Goal: Task Accomplishment & Management: Complete application form

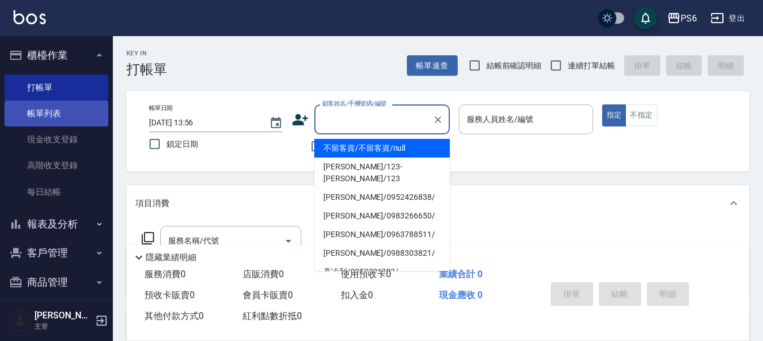
click at [71, 113] on link "帳單列表" at bounding box center [57, 113] width 104 height 26
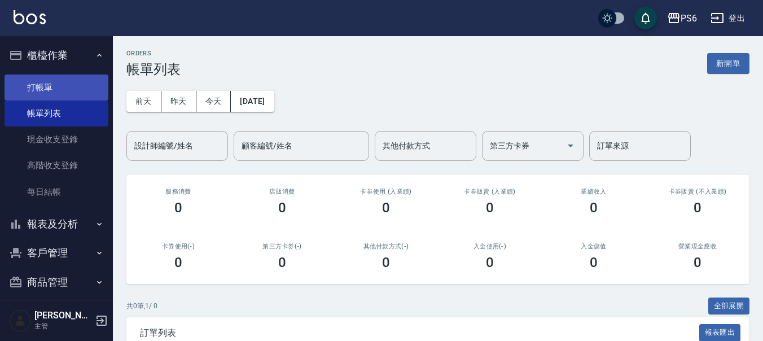
click at [59, 98] on link "打帳單" at bounding box center [57, 87] width 104 height 26
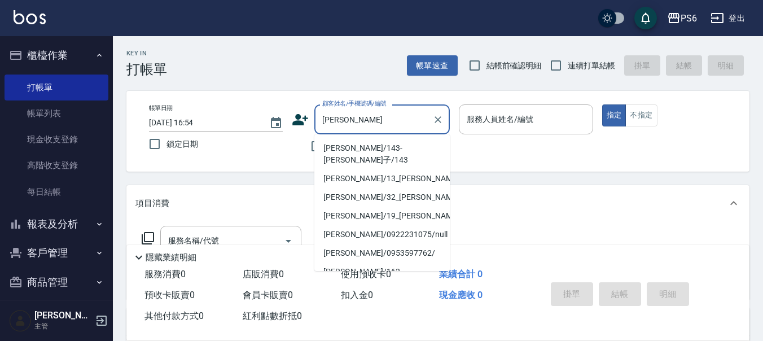
click at [346, 147] on li "[PERSON_NAME]/143-[PERSON_NAME]子/143" at bounding box center [381, 154] width 135 height 30
type input "[PERSON_NAME]/143-[PERSON_NAME]子/143"
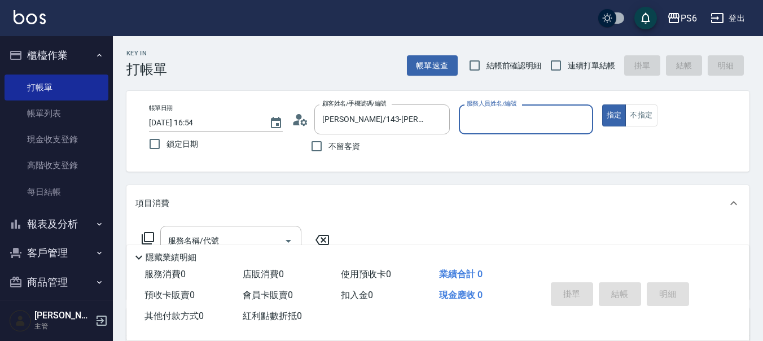
type input "[PERSON_NAME]-06"
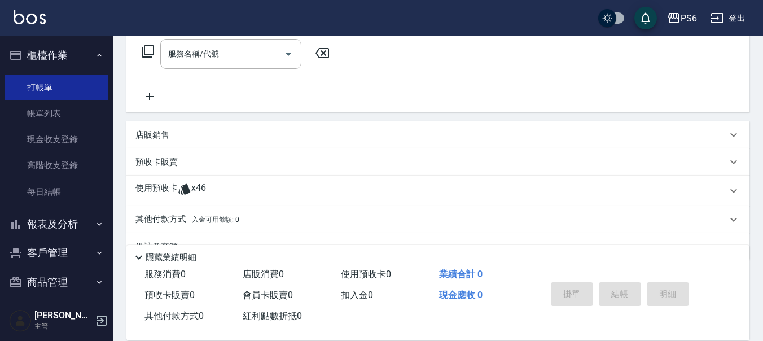
scroll to position [214, 0]
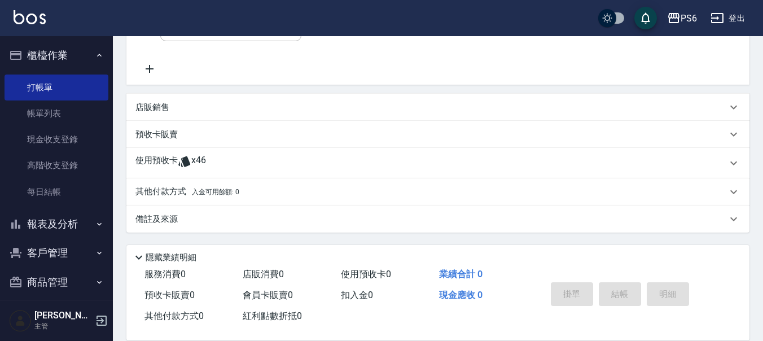
click at [228, 153] on div "使用預收卡 x46" at bounding box center [437, 163] width 623 height 30
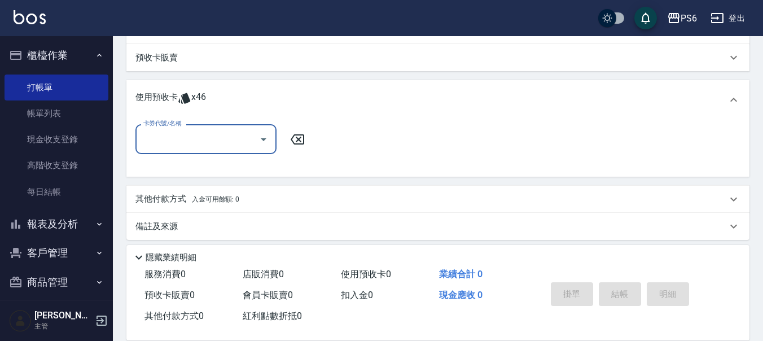
scroll to position [295, 0]
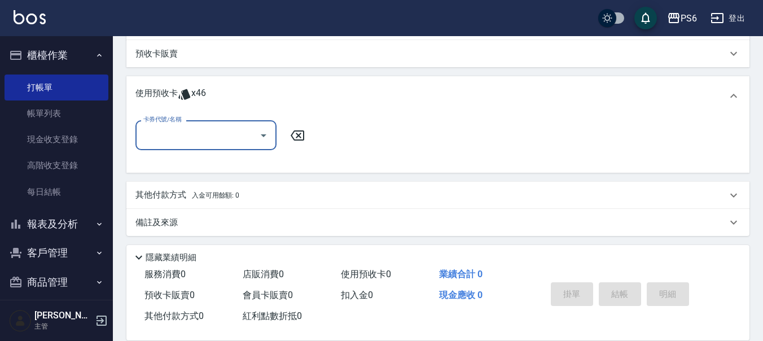
click at [228, 129] on input "卡券代號/名稱" at bounding box center [197, 135] width 114 height 20
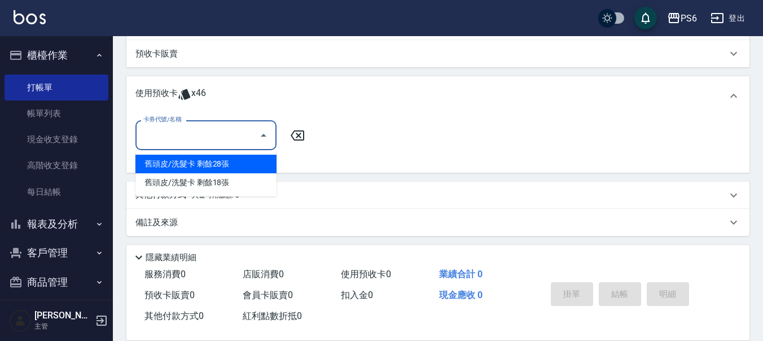
click at [228, 171] on div "舊頭皮/洗髮卡 剩餘28張" at bounding box center [205, 164] width 141 height 19
type input "舊頭皮/洗髮卡"
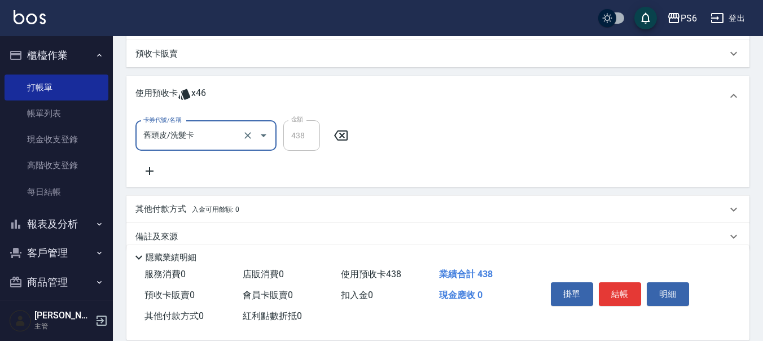
click at [236, 140] on input "舊頭皮/洗髮卡" at bounding box center [189, 136] width 99 height 20
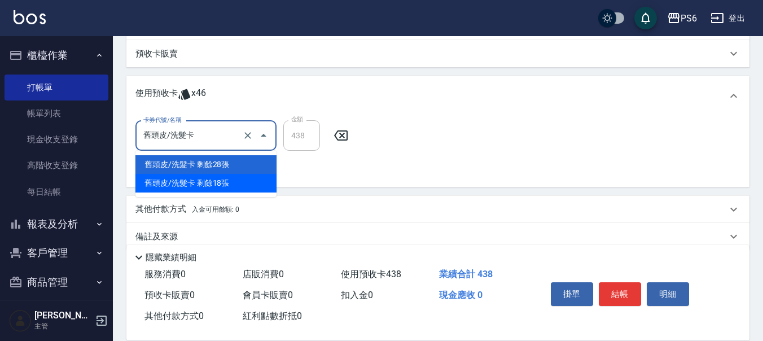
click at [224, 179] on div "舊頭皮/洗髮卡 剩餘18張" at bounding box center [205, 183] width 141 height 19
type input "200"
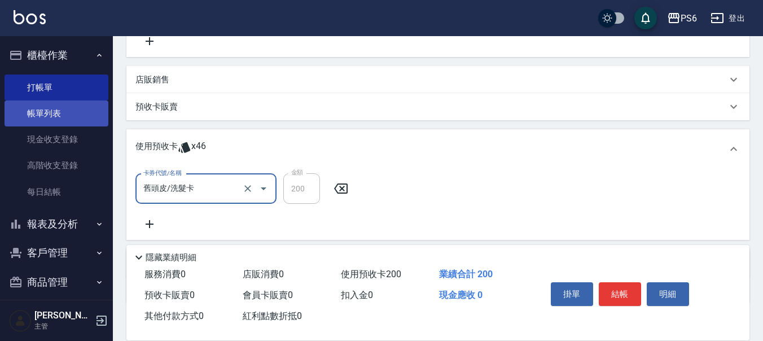
scroll to position [182, 0]
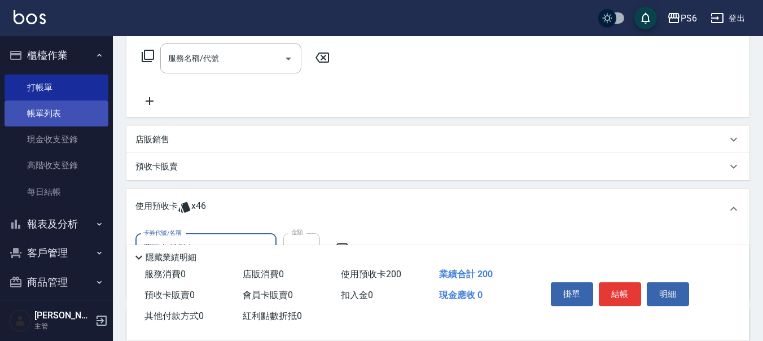
click at [63, 118] on link "帳單列表" at bounding box center [57, 113] width 104 height 26
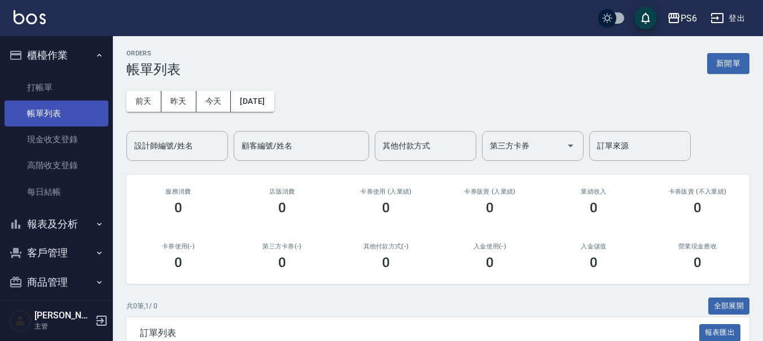
scroll to position [10, 0]
